Goal: Information Seeking & Learning: Learn about a topic

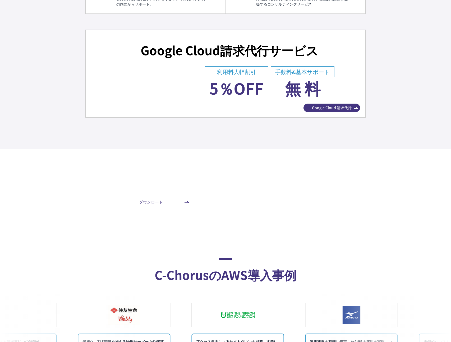
scroll to position [3035, 0]
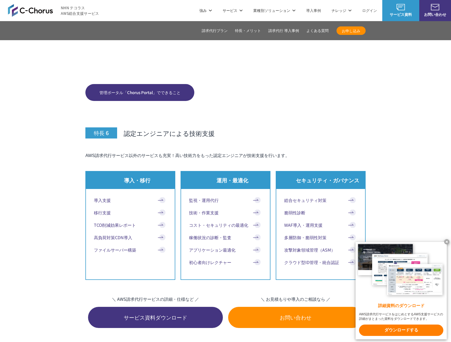
scroll to position [2582, 0]
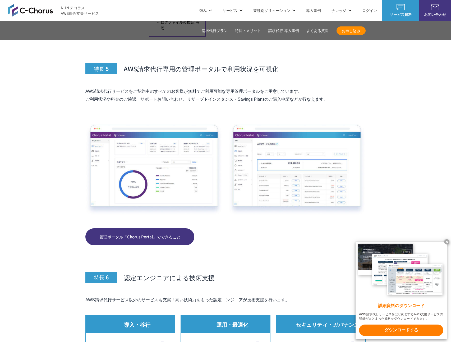
click at [142, 234] on span "管理ポータル「Chorus Portal」でできること" at bounding box center [139, 237] width 109 height 6
